Goal: Find specific page/section: Find specific page/section

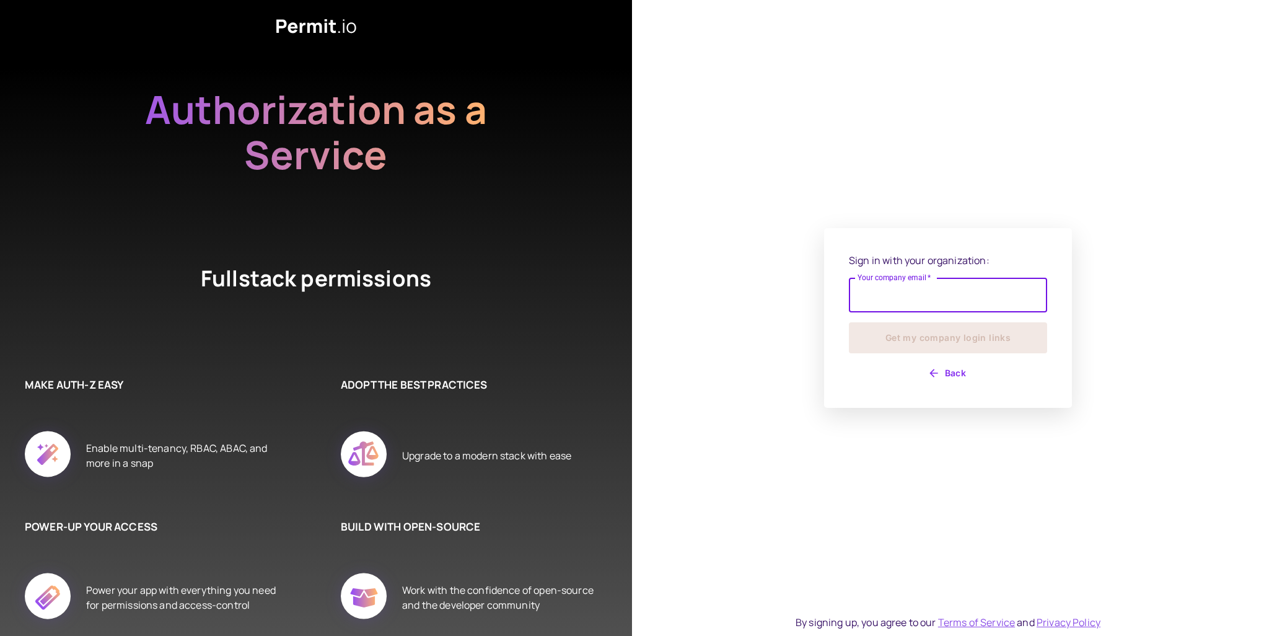
type input "**********"
click at [955, 338] on button "Get my company login links" at bounding box center [948, 337] width 198 height 31
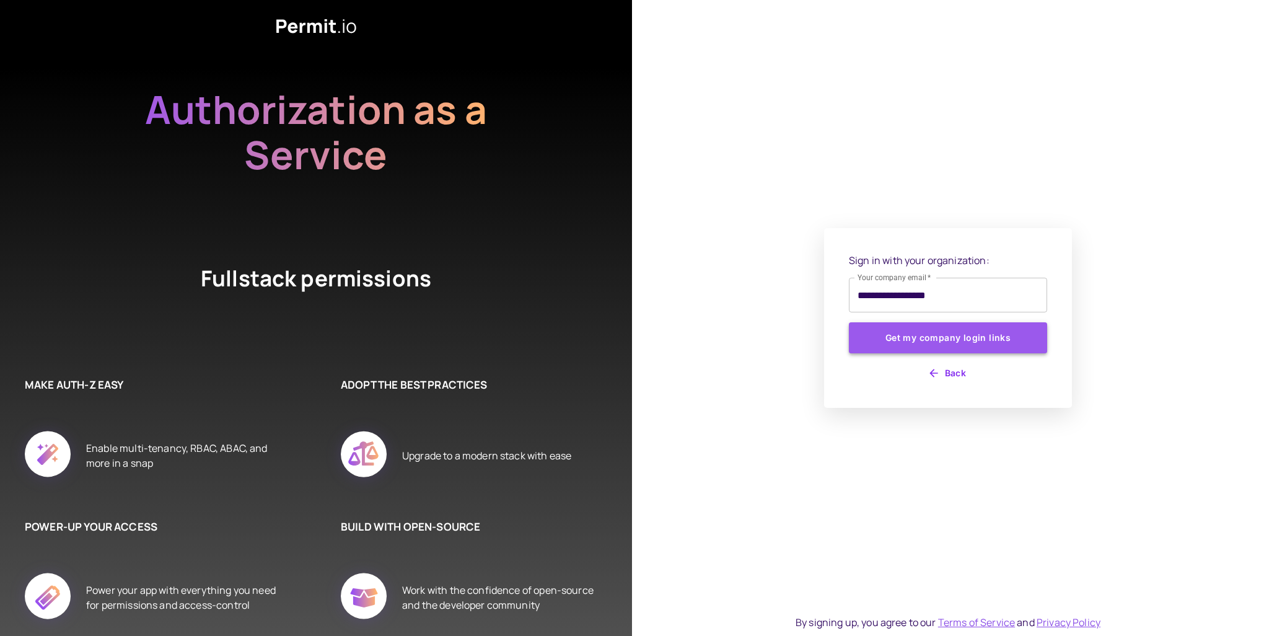
click at [992, 335] on button "Get my company login links" at bounding box center [948, 337] width 198 height 31
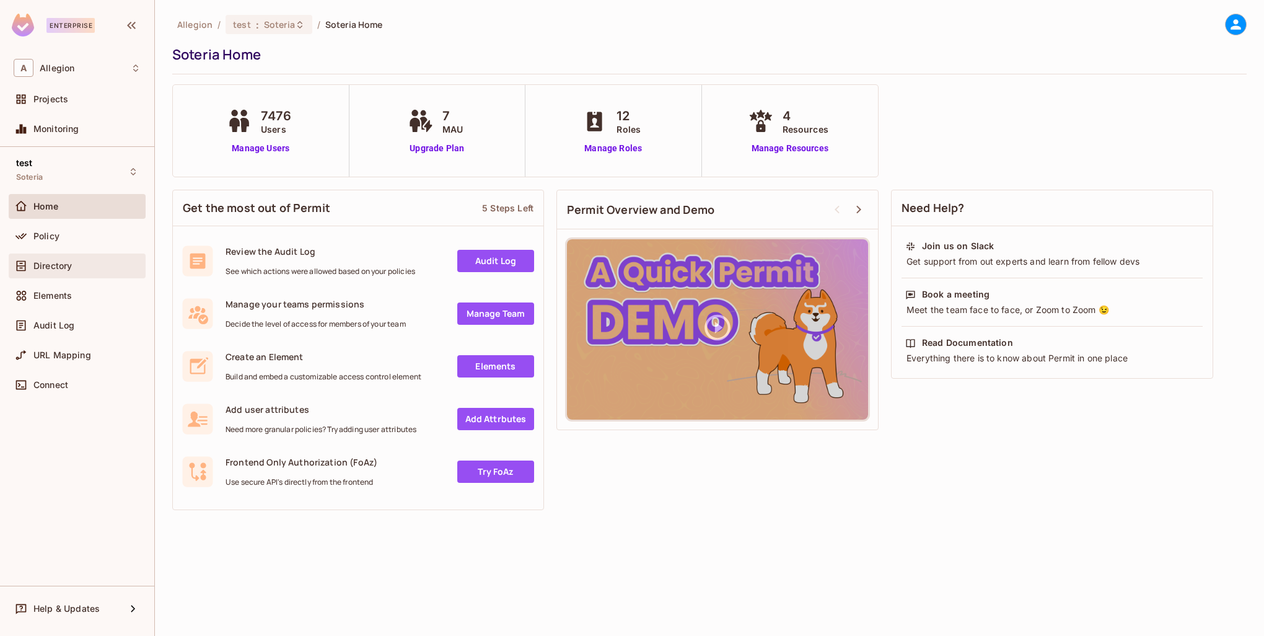
click at [45, 256] on div "Directory" at bounding box center [77, 266] width 137 height 25
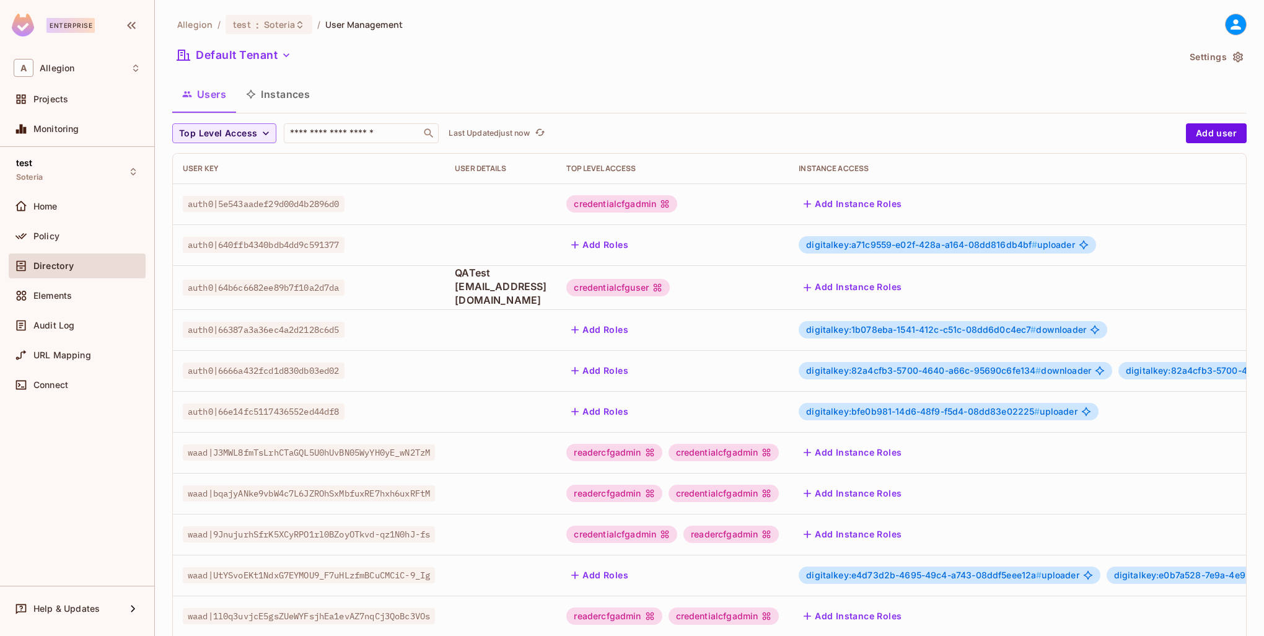
scroll to position [239, 0]
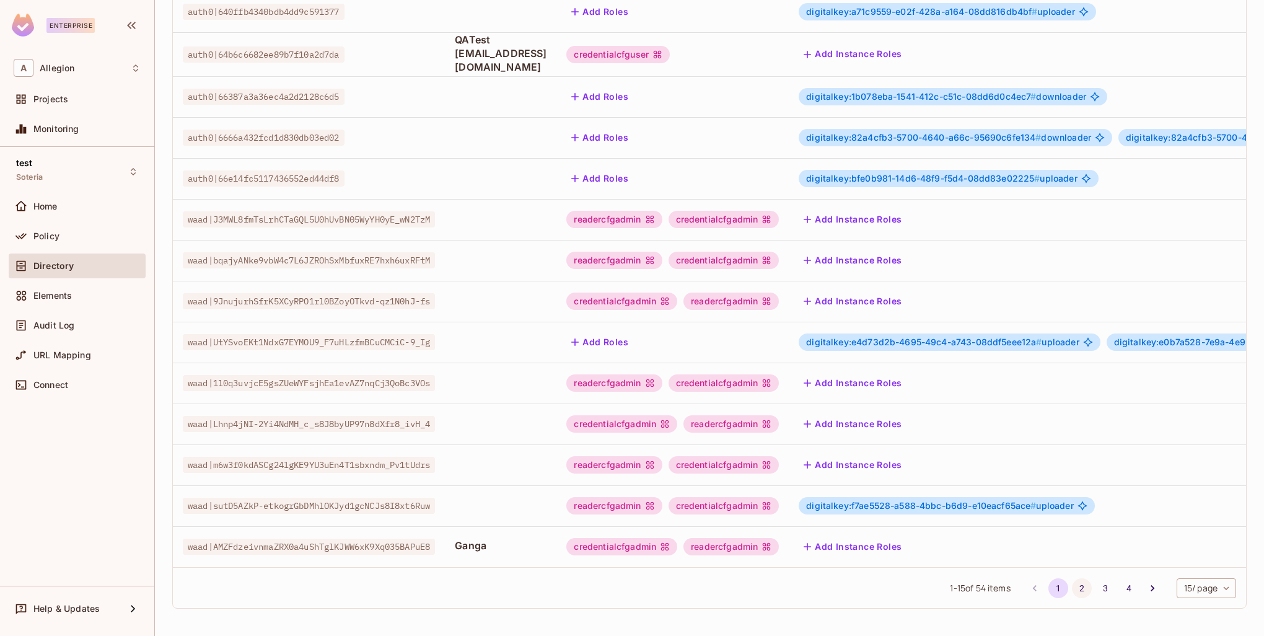
click at [1072, 588] on button "2" at bounding box center [1082, 588] width 20 height 20
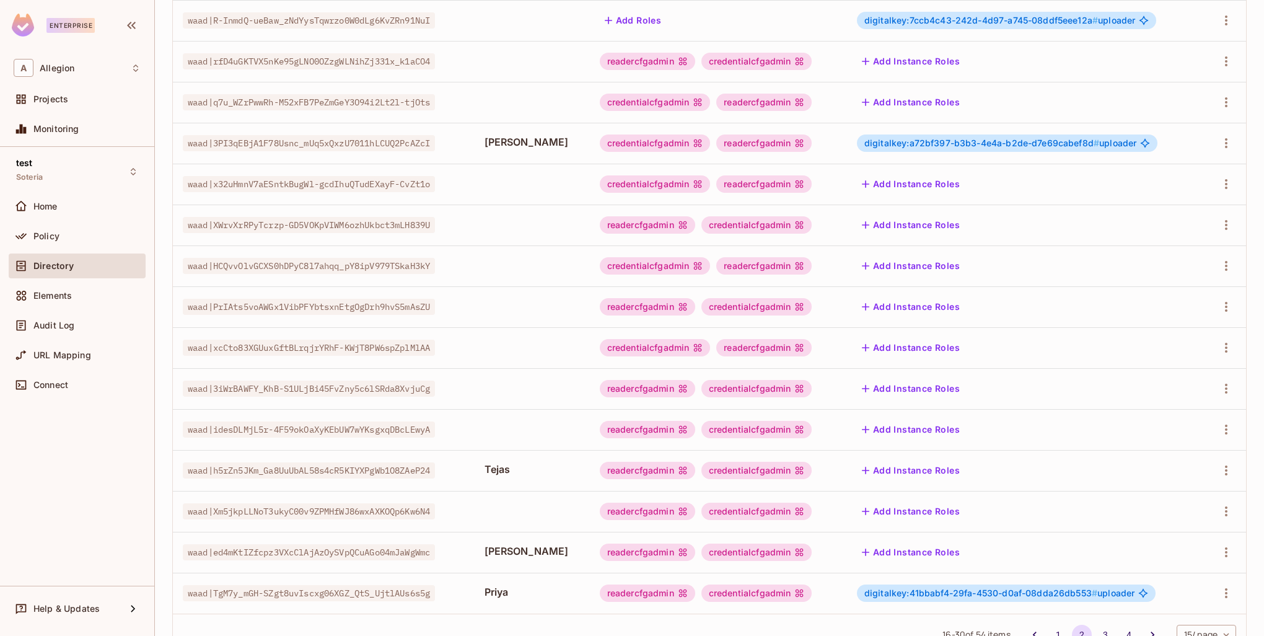
scroll to position [229, 0]
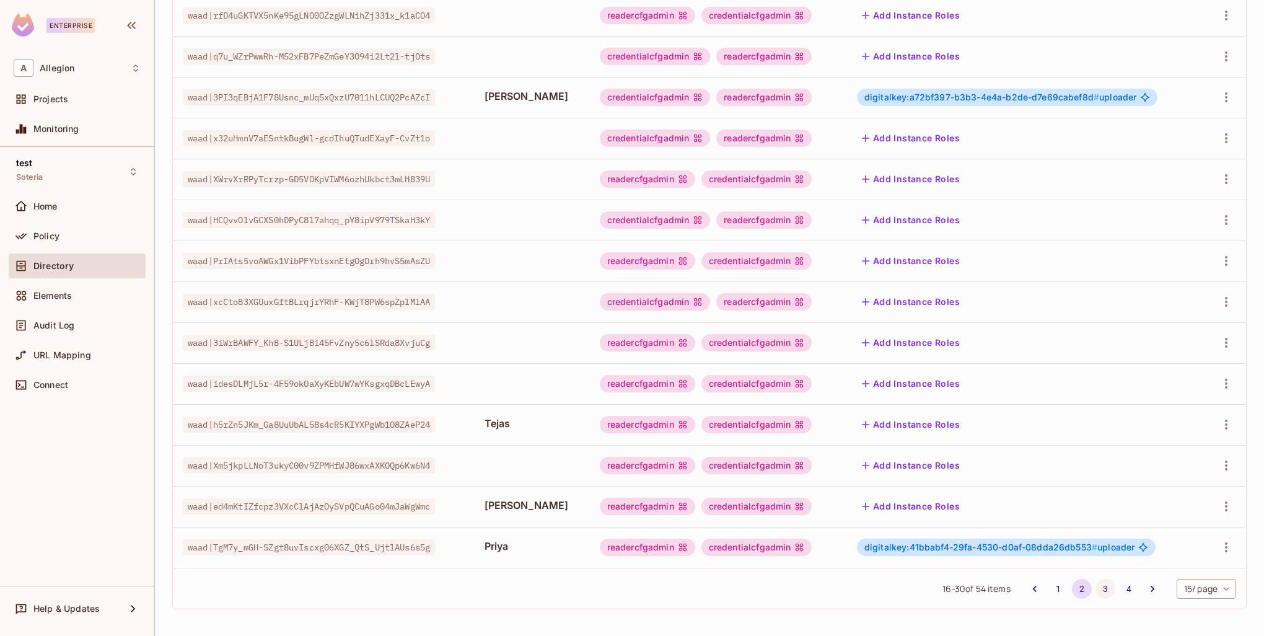
click at [1096, 596] on button "3" at bounding box center [1106, 589] width 20 height 20
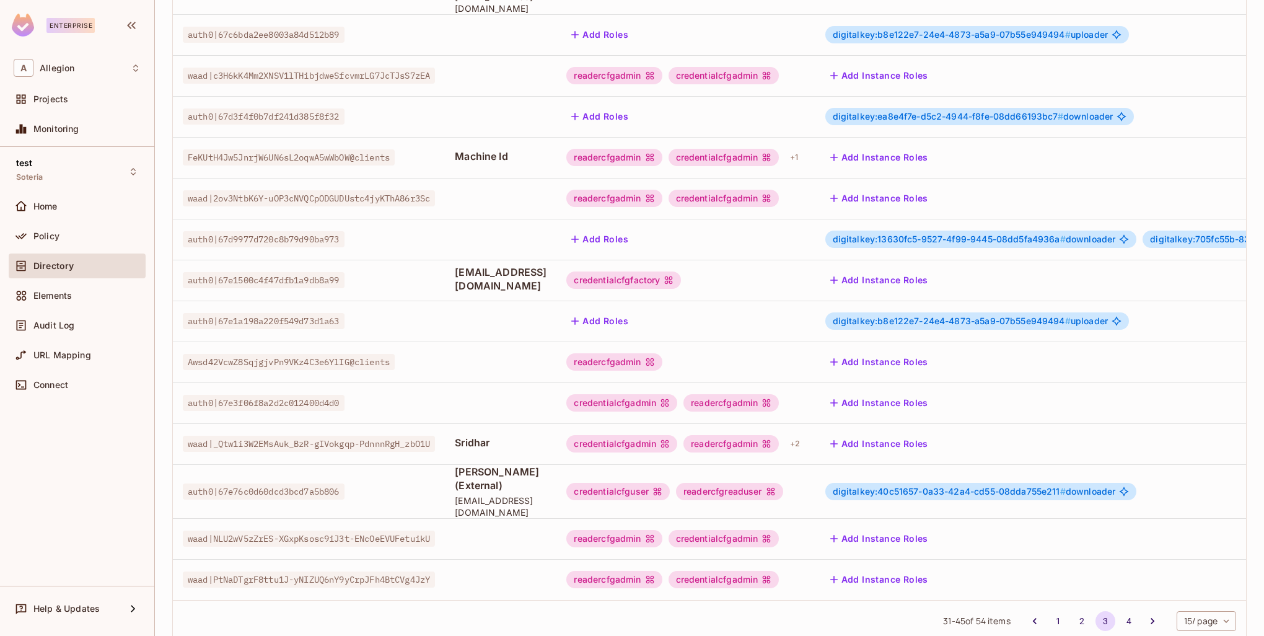
scroll to position [239, 0]
